Goal: Information Seeking & Learning: Learn about a topic

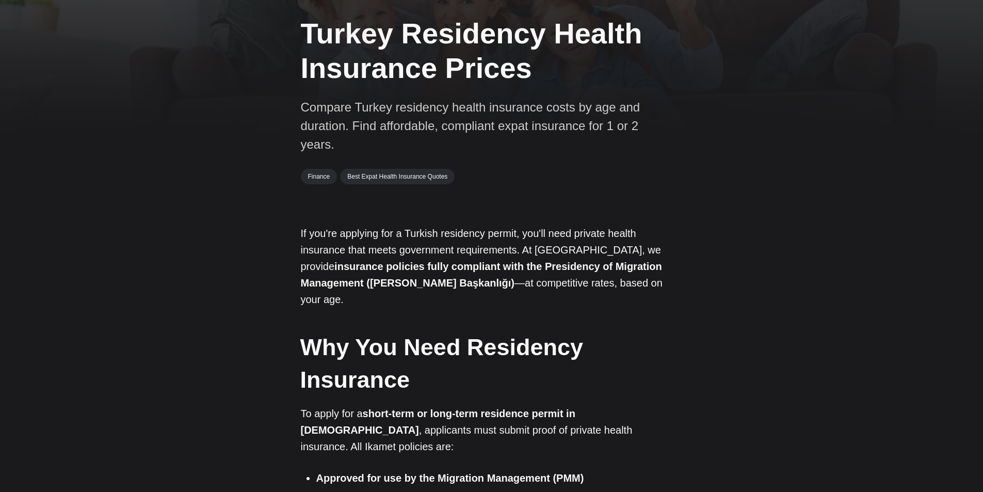
scroll to position [103, 0]
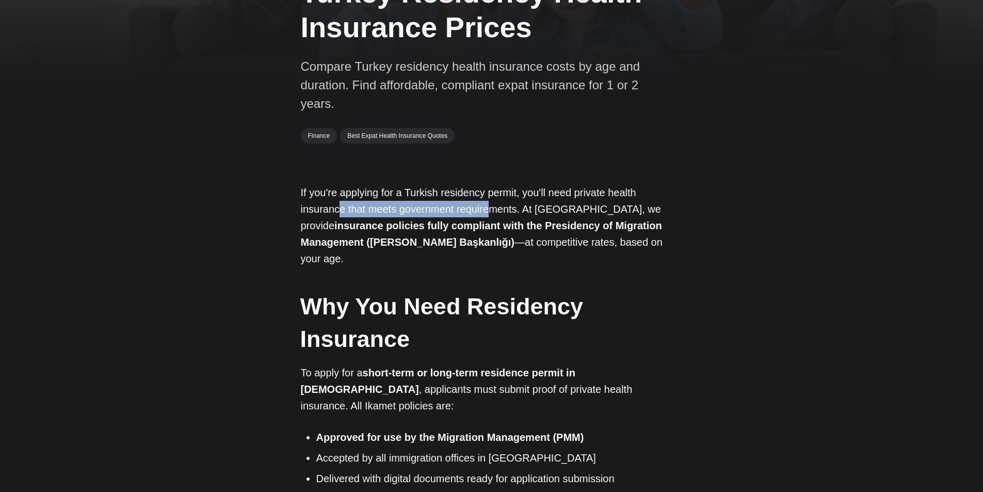
drag, startPoint x: 338, startPoint y: 208, endPoint x: 488, endPoint y: 211, distance: 150.3
click at [488, 211] on p "If you're applying for a Turkish residency permit, you'll need private health i…" at bounding box center [492, 225] width 382 height 83
drag, startPoint x: 595, startPoint y: 197, endPoint x: 620, endPoint y: 199, distance: 24.8
click at [620, 199] on p "If you're applying for a Turkish residency permit, you'll need private health i…" at bounding box center [492, 225] width 382 height 83
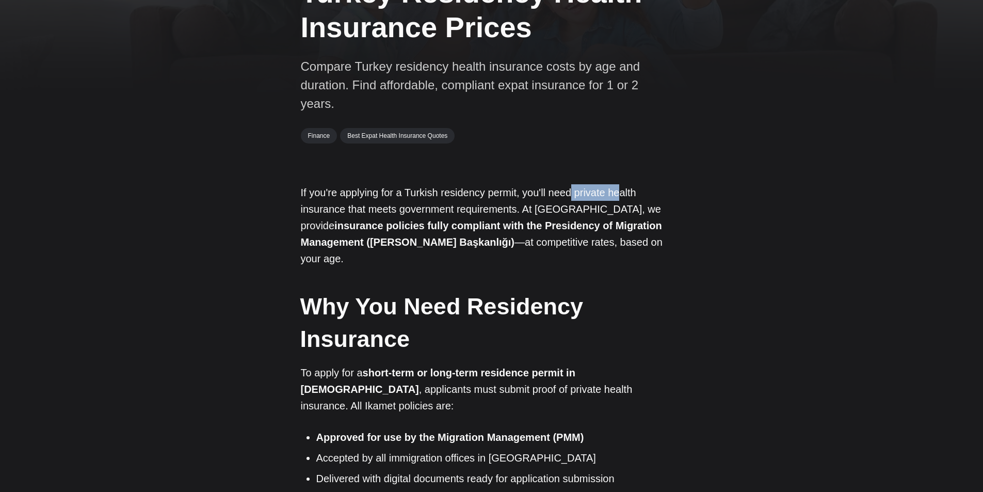
click at [620, 199] on p "If you're applying for a Turkish residency permit, you'll need private health i…" at bounding box center [492, 225] width 382 height 83
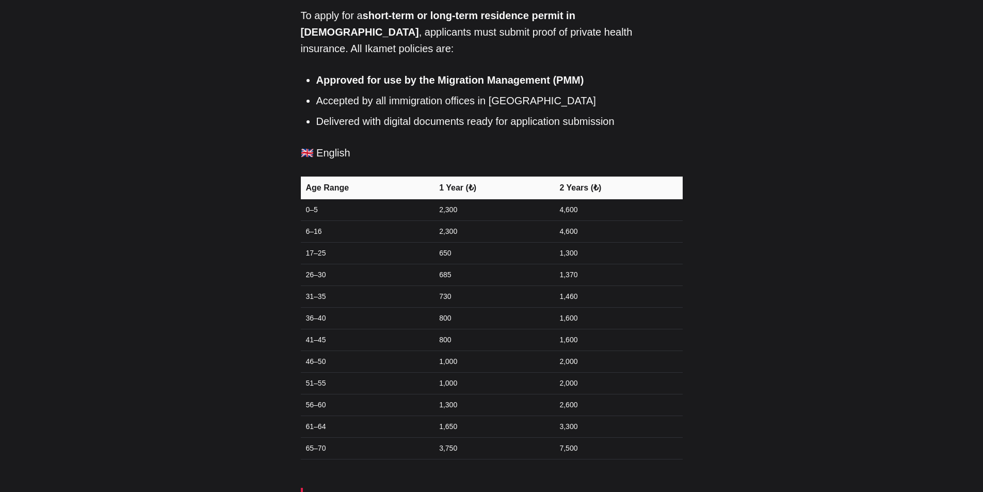
scroll to position [465, 0]
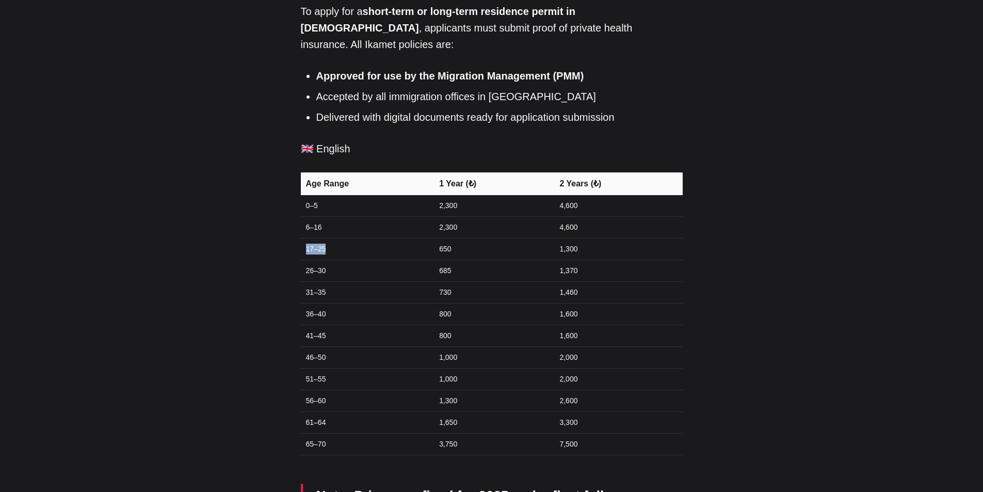
drag, startPoint x: 308, startPoint y: 220, endPoint x: 327, endPoint y: 217, distance: 19.9
click at [327, 239] on td "17–25" at bounding box center [367, 250] width 133 height 22
drag, startPoint x: 431, startPoint y: 218, endPoint x: 512, endPoint y: 222, distance: 81.7
click at [512, 239] on tr "17–25 650 1,300" at bounding box center [492, 250] width 382 height 22
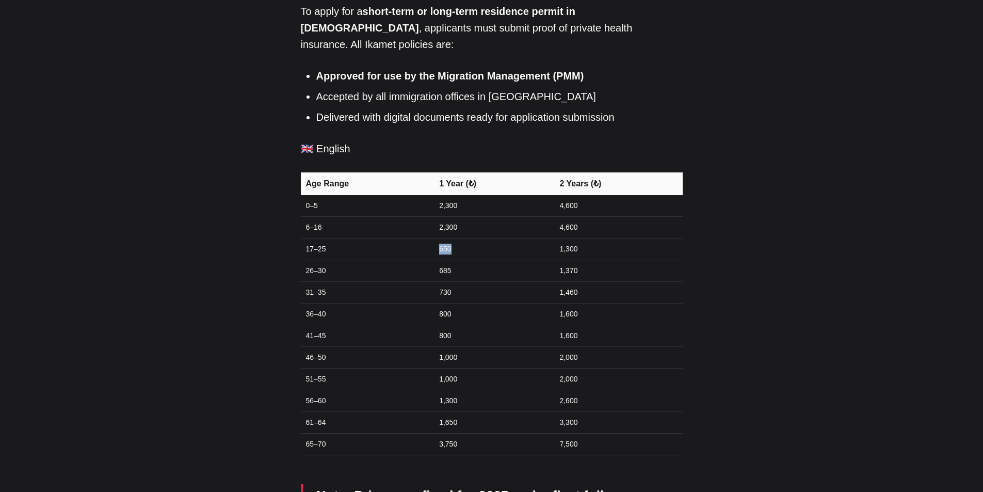
click at [512, 239] on td "650" at bounding box center [493, 250] width 120 height 22
drag, startPoint x: 507, startPoint y: 220, endPoint x: 412, endPoint y: 215, distance: 95.2
click at [412, 239] on tr "17–25 650 1,300" at bounding box center [492, 250] width 382 height 22
click at [436, 239] on td "650" at bounding box center [493, 250] width 120 height 22
drag, startPoint x: 440, startPoint y: 214, endPoint x: 461, endPoint y: 217, distance: 20.9
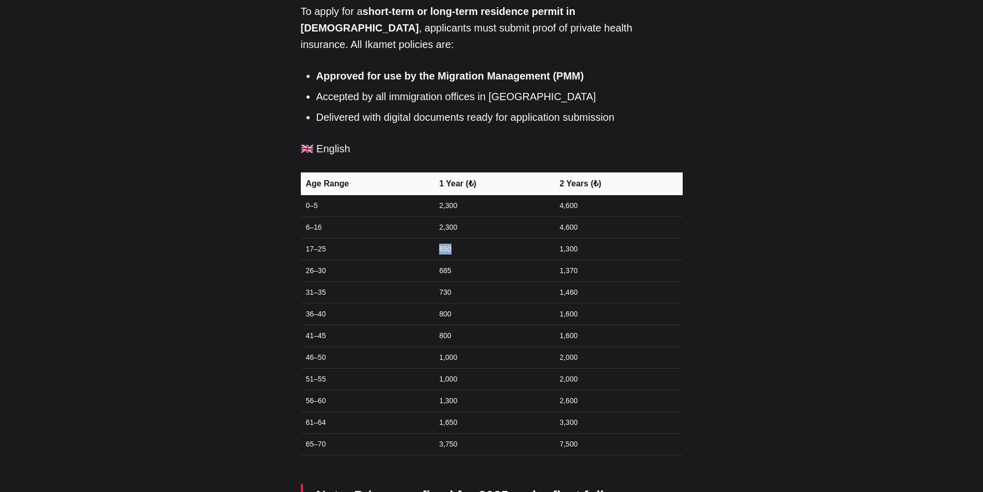
click at [461, 239] on td "650" at bounding box center [493, 250] width 120 height 22
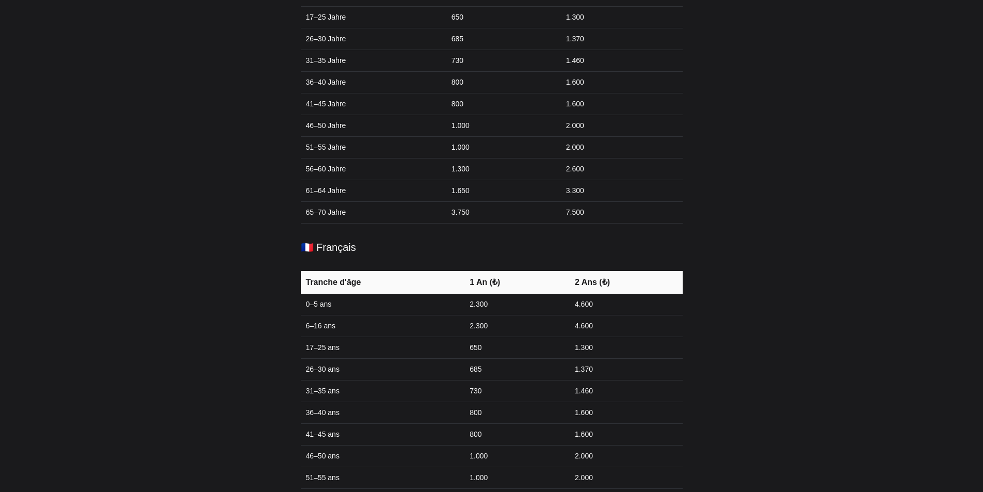
scroll to position [1446, 0]
